Goal: Task Accomplishment & Management: Manage account settings

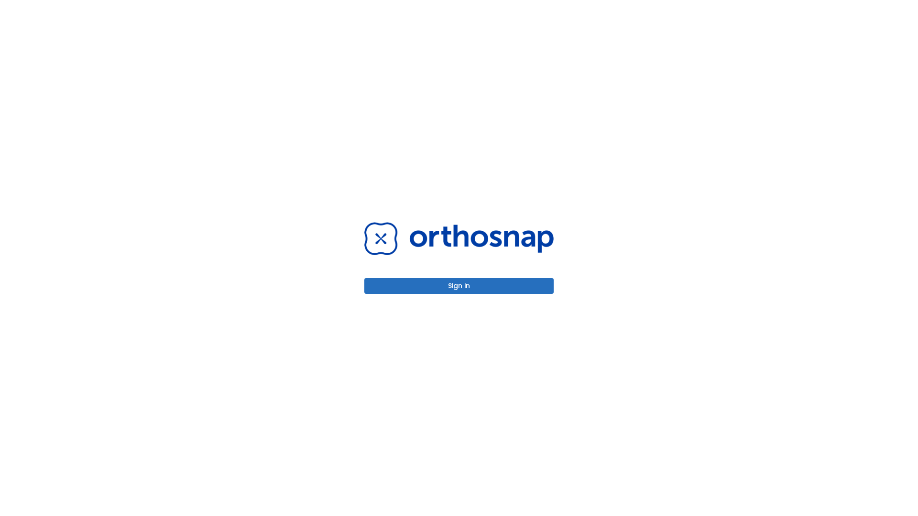
click at [459, 286] on button "Sign in" at bounding box center [458, 286] width 189 height 16
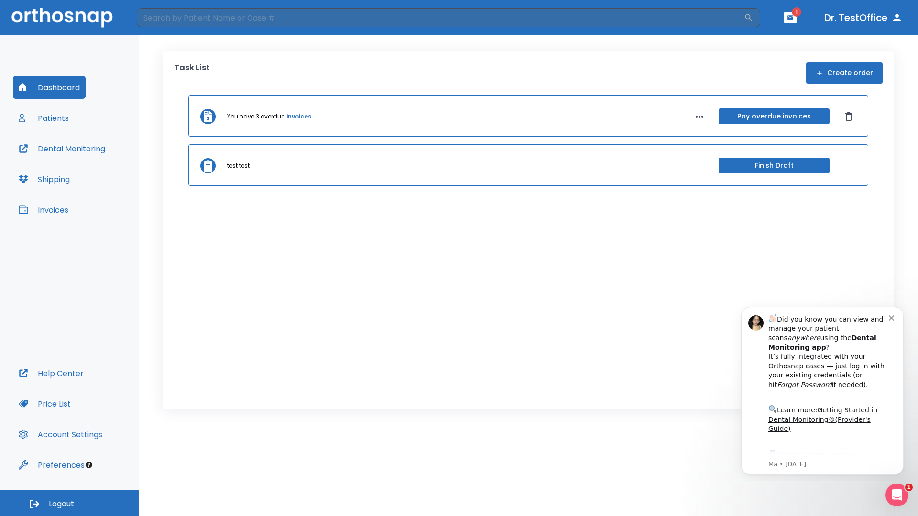
click at [69, 503] on span "Logout" at bounding box center [61, 504] width 25 height 11
